Goal: Task Accomplishment & Management: Use online tool/utility

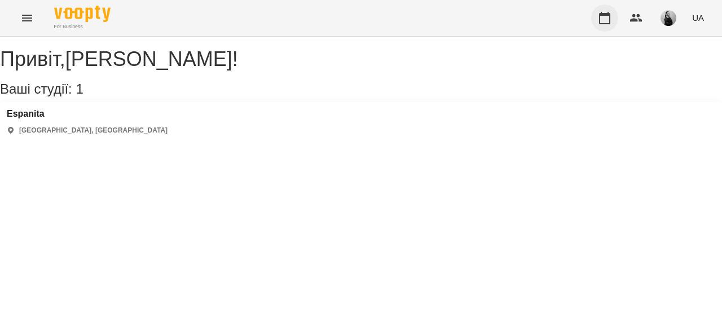
click at [605, 16] on icon "button" at bounding box center [605, 18] width 14 height 14
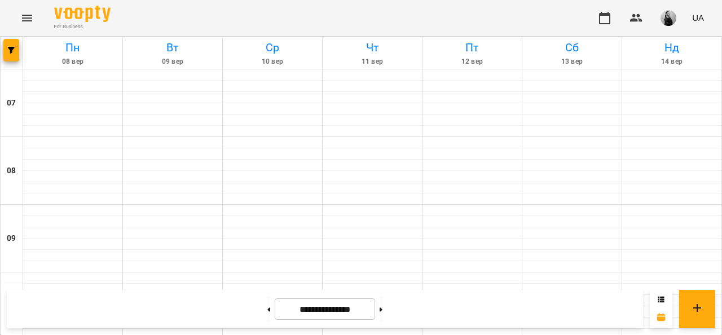
scroll to position [868, 0]
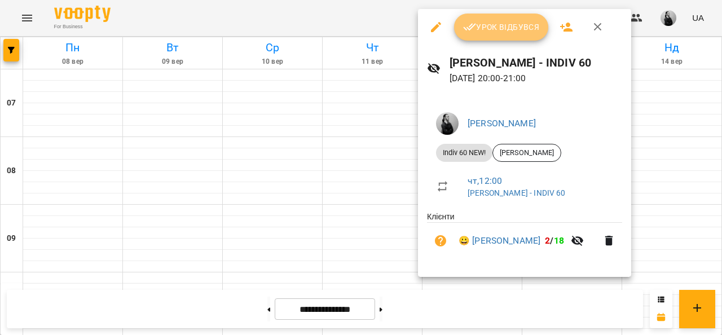
click at [490, 37] on button "Урок відбувся" at bounding box center [501, 27] width 95 height 27
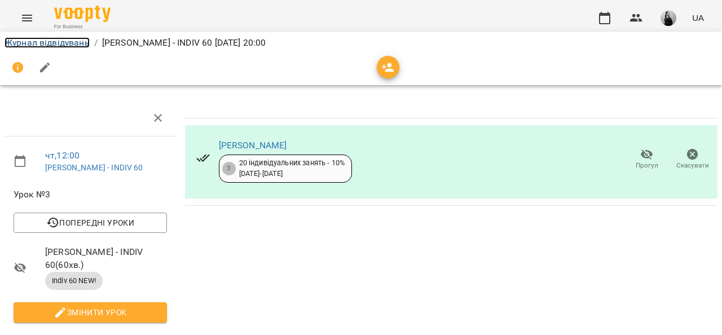
click at [65, 44] on link "Журнал відвідувань" at bounding box center [47, 42] width 85 height 11
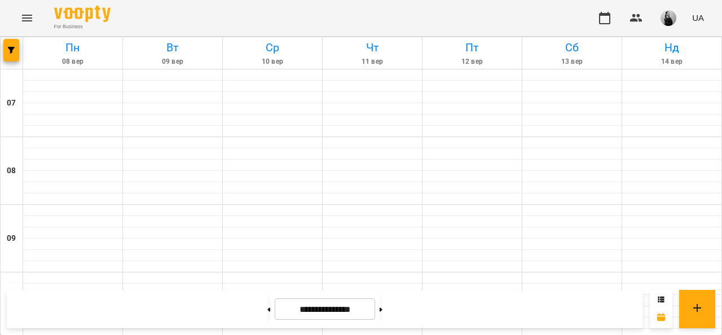
scroll to position [868, 0]
